Goal: Information Seeking & Learning: Learn about a topic

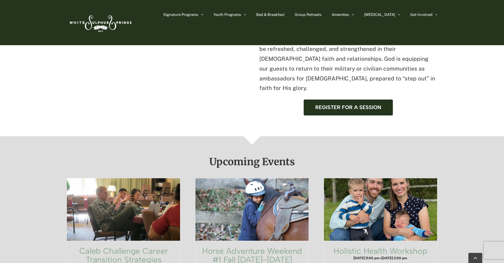
scroll to position [321, 0]
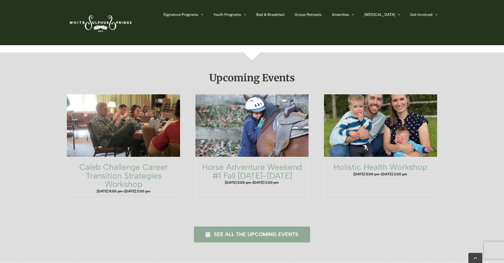
click at [222, 232] on span "See all the upcoming events" at bounding box center [256, 235] width 85 height 6
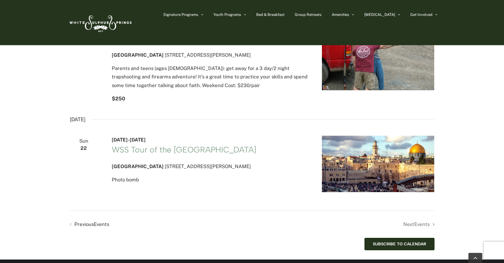
scroll to position [811, 0]
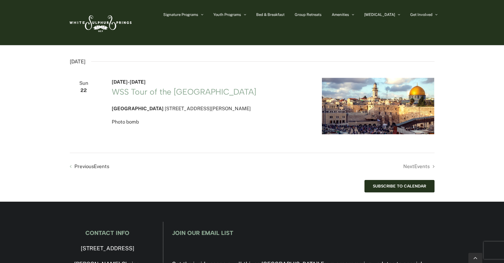
click at [428, 171] on li "Next Events" at bounding box center [343, 166] width 182 height 8
click at [431, 171] on li "Next Events" at bounding box center [343, 166] width 182 height 8
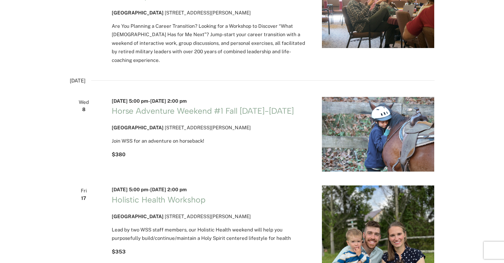
scroll to position [0, 0]
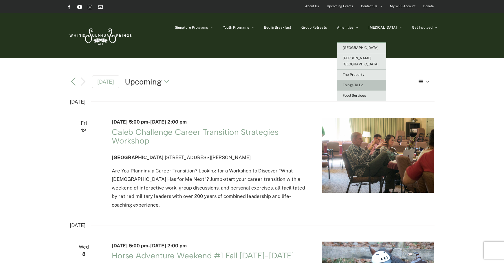
click at [373, 82] on link "Things To Do" at bounding box center [361, 85] width 49 height 10
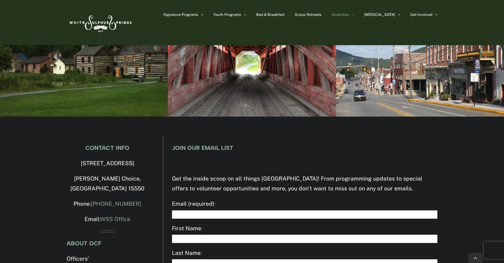
scroll to position [1882, 0]
